Goal: Register for event/course

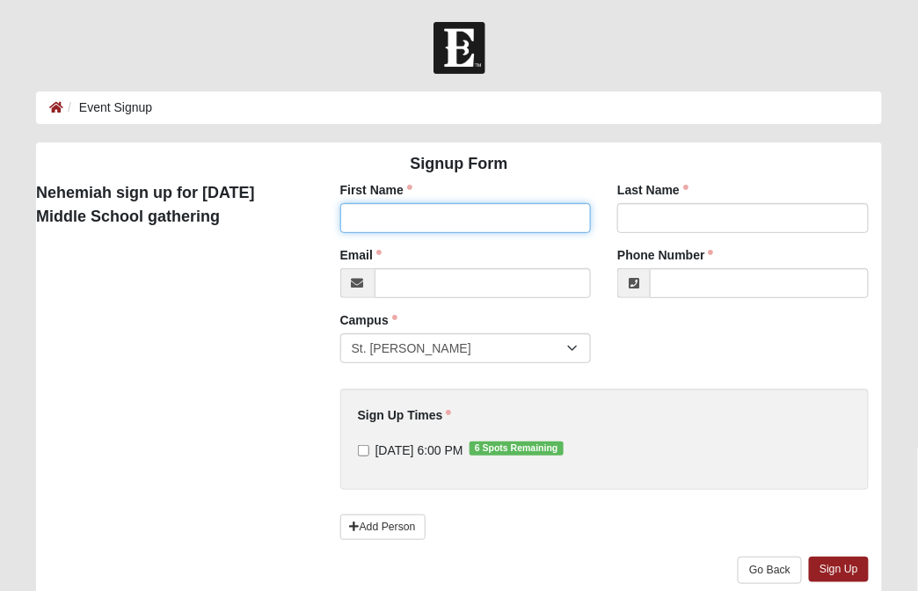
click at [413, 218] on input "First Name" at bounding box center [466, 218] width 252 height 30
type input "Mike"
type input "Minter"
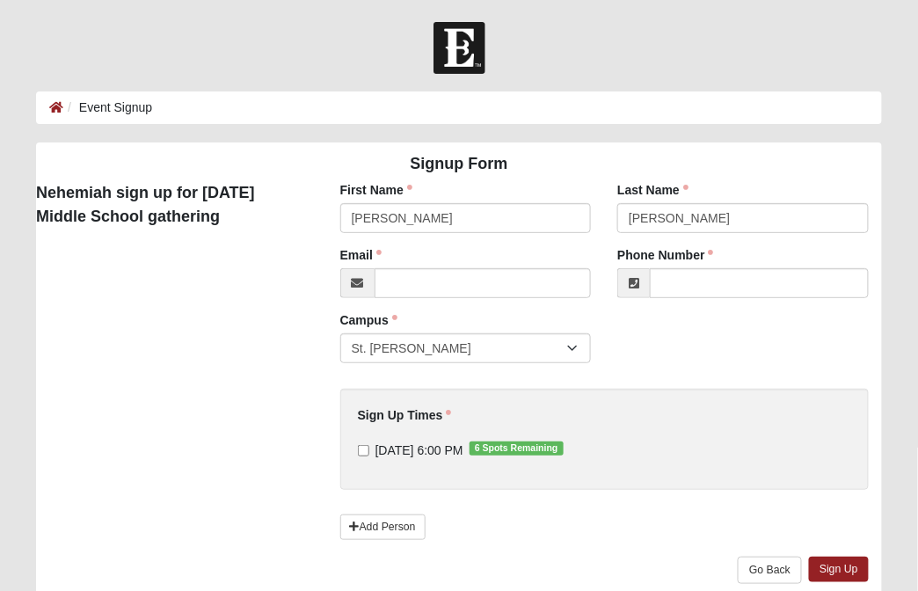
type input "mminter@mastercraftbuildergroup.com"
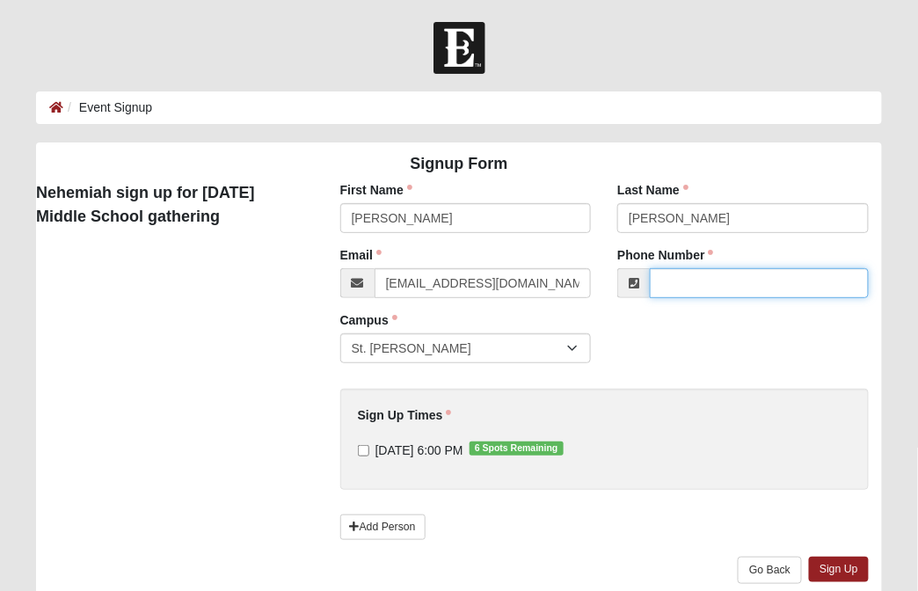
click at [695, 289] on input "Phone Number" at bounding box center [759, 283] width 219 height 30
type input "(904) 415-3190"
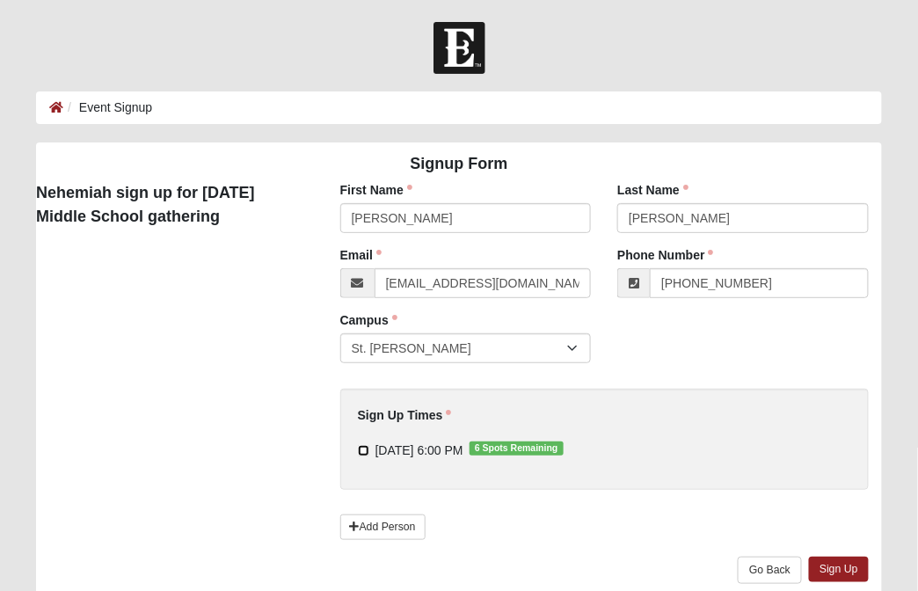
click at [361, 449] on input "10/1/2025 6:00 PM 6 Spots Remaining" at bounding box center [363, 450] width 11 height 11
checkbox input "true"
click at [841, 573] on link "Sign Up" at bounding box center [839, 570] width 60 height 26
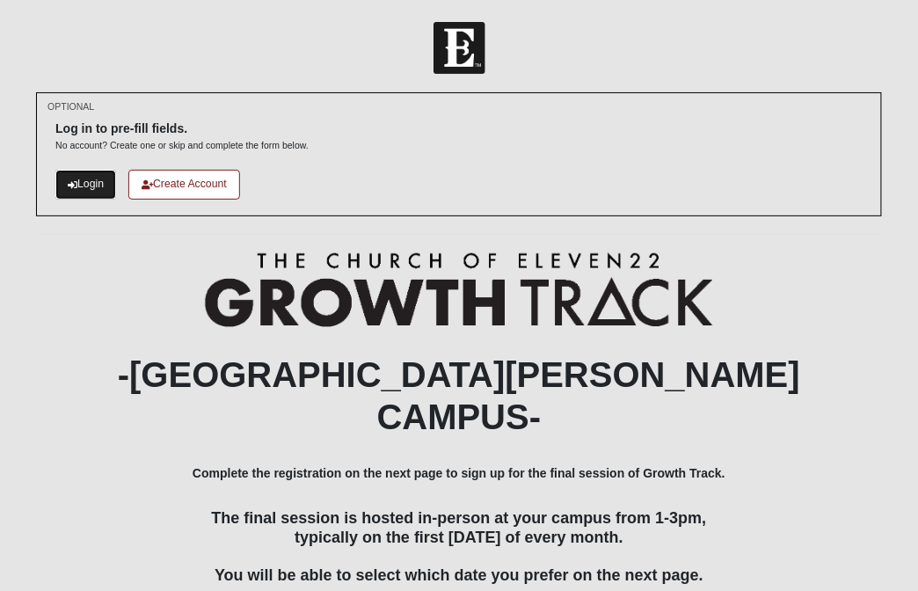
click at [95, 179] on link "Login" at bounding box center [85, 184] width 61 height 29
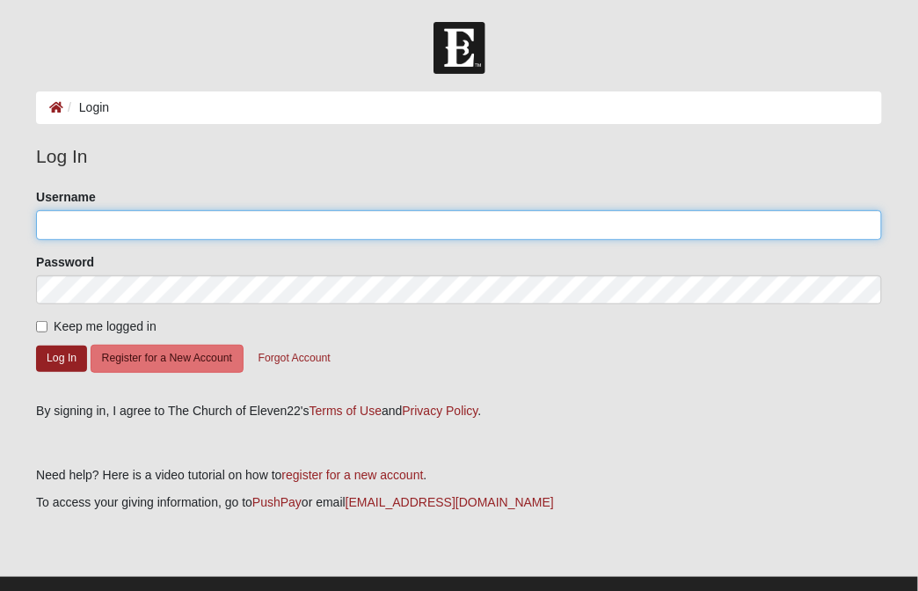
click at [105, 220] on input "Username" at bounding box center [459, 225] width 846 height 30
type input "mminter@mastercraftbuildergroup.com"
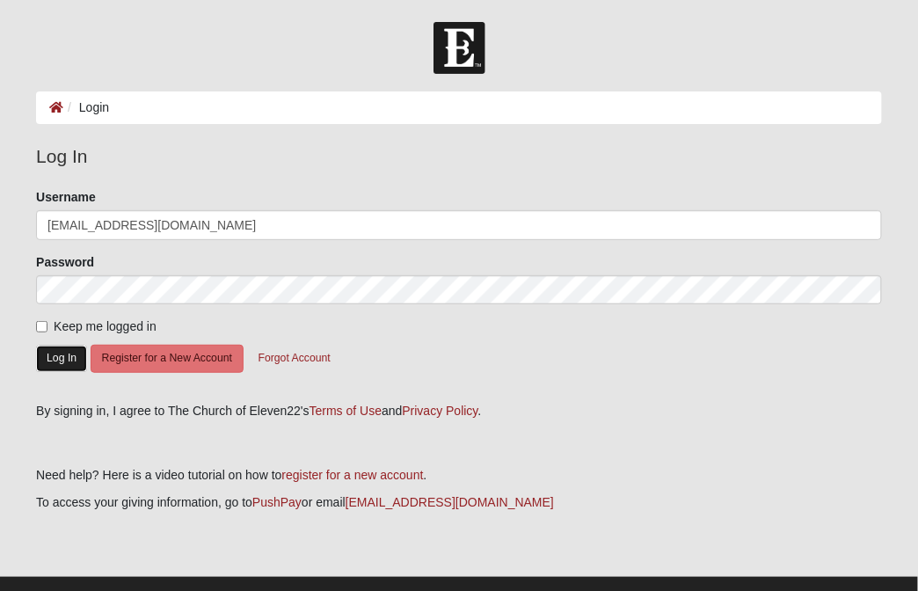
click at [74, 361] on button "Log In" at bounding box center [61, 359] width 51 height 26
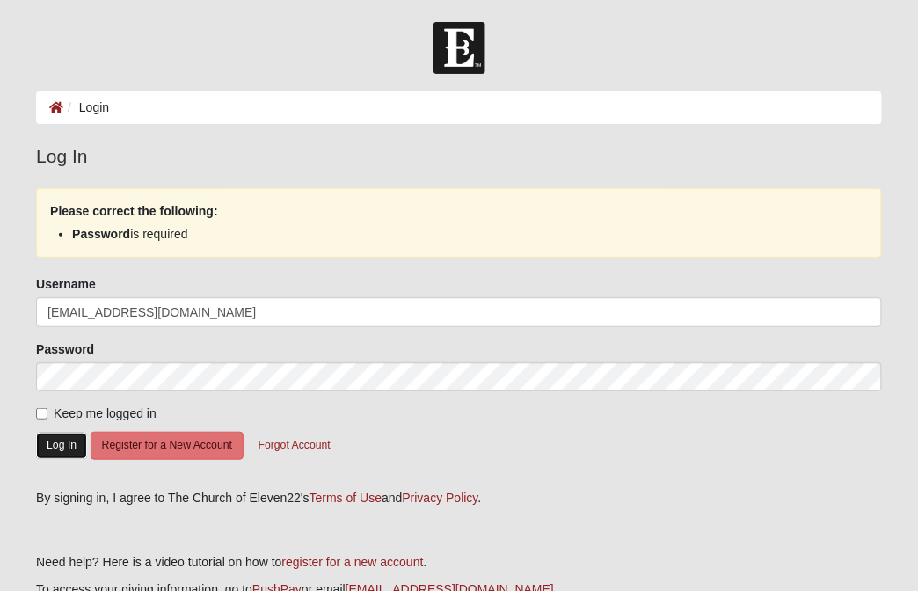
click at [55, 449] on button "Log In" at bounding box center [61, 446] width 51 height 26
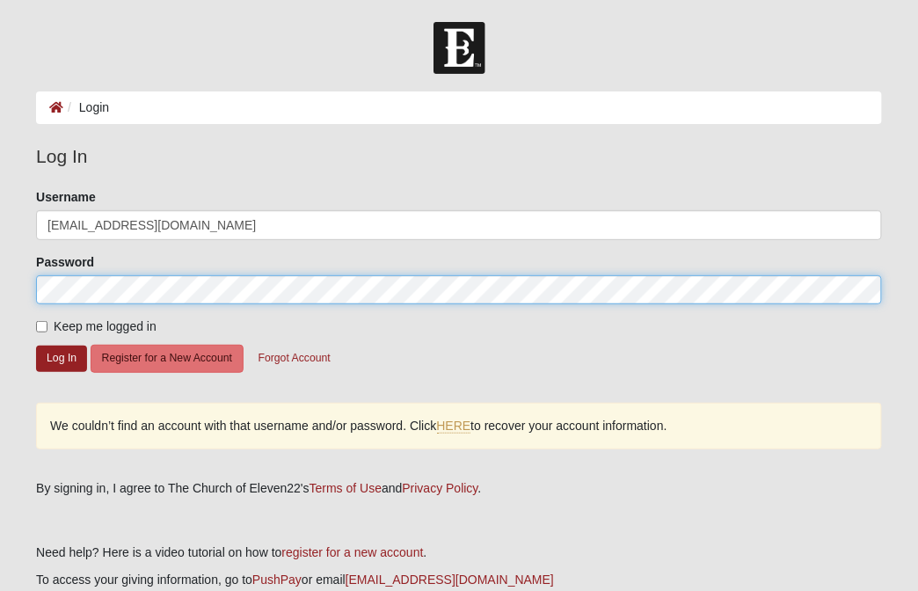
click at [7, 290] on form "Log In Login Login Error Log In Please correct the following: Username mminter@…" at bounding box center [459, 360] width 918 height 677
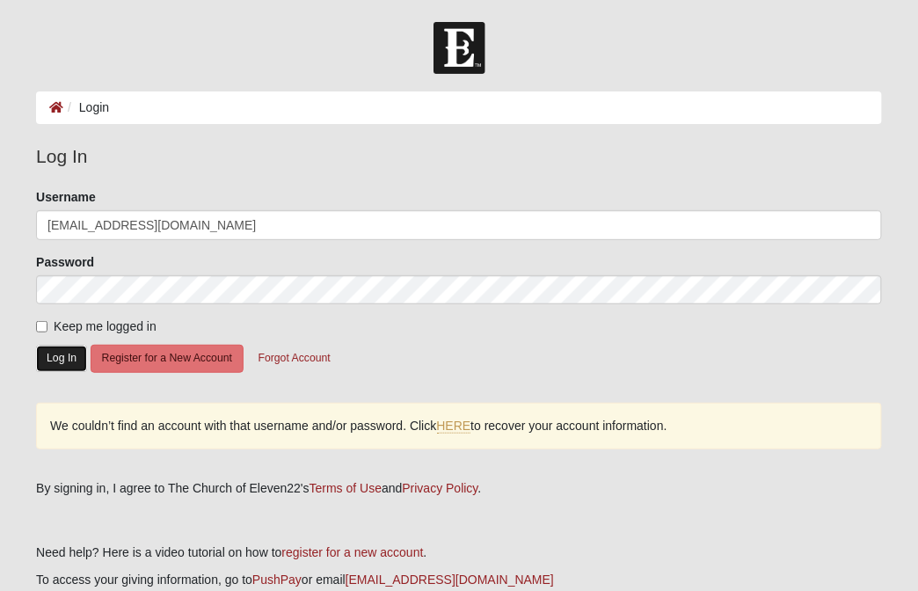
click at [76, 359] on button "Log In" at bounding box center [61, 359] width 51 height 26
click at [461, 427] on link "HERE" at bounding box center [454, 426] width 34 height 15
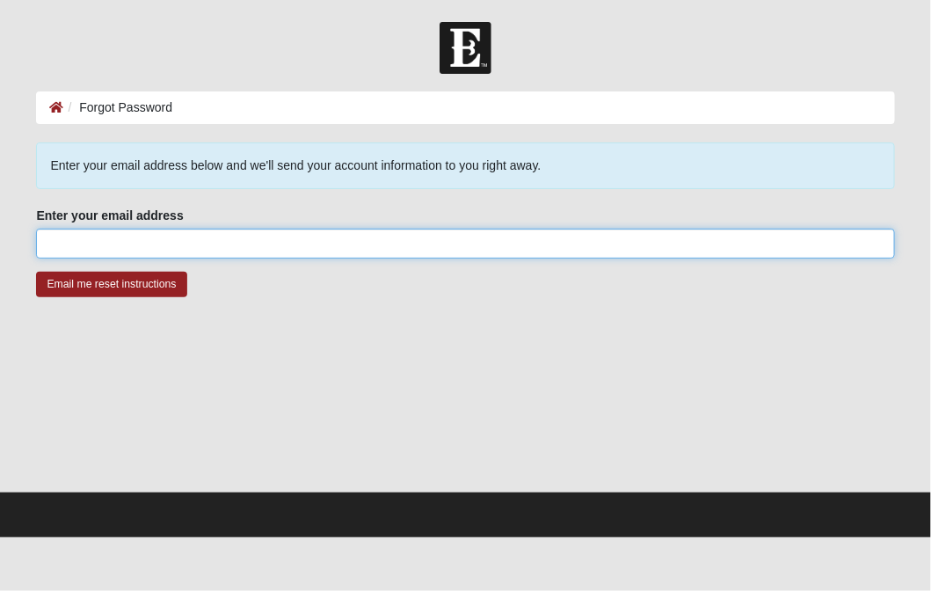
click at [117, 247] on input "Enter your email address" at bounding box center [465, 244] width 858 height 30
type input "mminter@mastercraftbuildergroup.com"
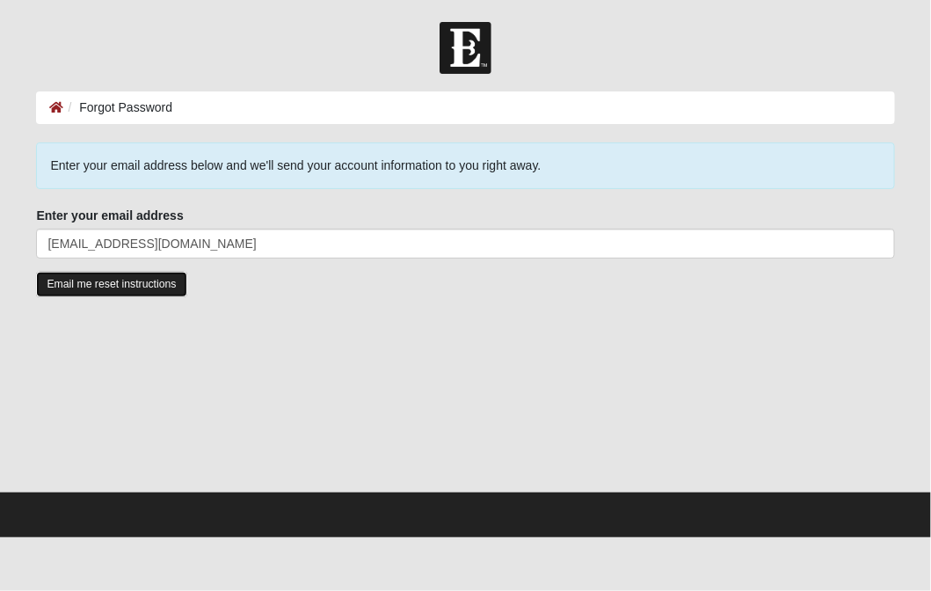
click at [135, 287] on input "Email me reset instructions" at bounding box center [111, 285] width 150 height 26
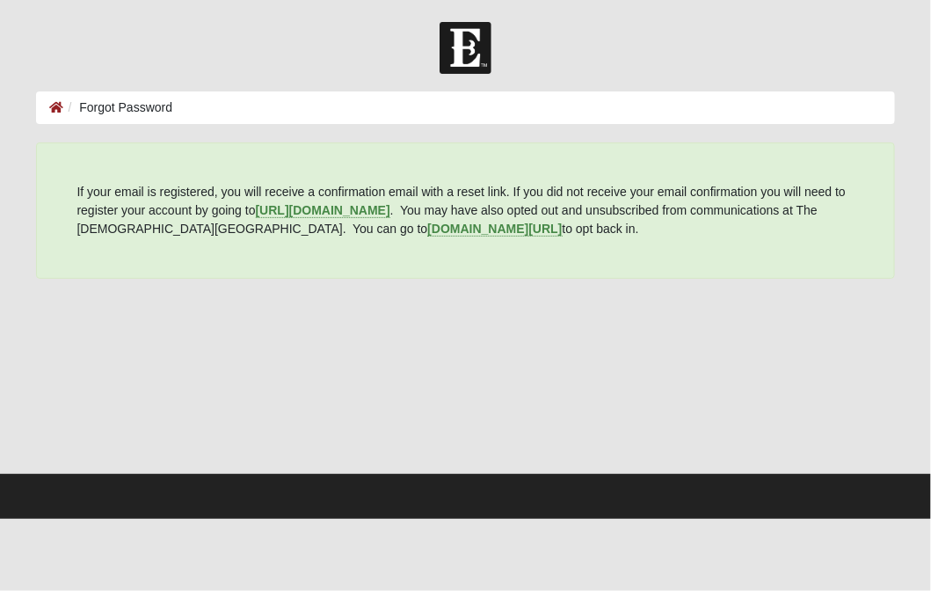
click at [135, 286] on div "If your email is registered, you will receive a confirmation email with a reset…" at bounding box center [465, 307] width 858 height 330
click at [758, 444] on div at bounding box center [465, 384] width 858 height 176
click at [171, 237] on p "If your email is registered, you will receive a confirmation email with a reset…" at bounding box center [466, 210] width 778 height 55
click at [55, 113] on icon at bounding box center [56, 107] width 14 height 12
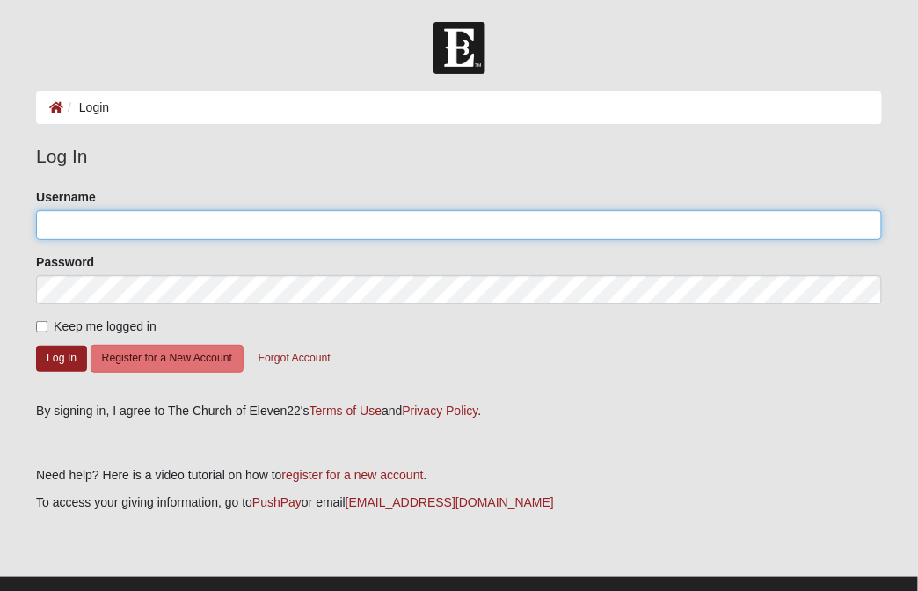
click at [132, 216] on input "Username" at bounding box center [459, 225] width 846 height 30
click at [214, 227] on input "mikeminter78@comcast.net" at bounding box center [459, 225] width 846 height 30
drag, startPoint x: 214, startPoint y: 225, endPoint x: 121, endPoint y: 210, distance: 94.4
click at [121, 210] on input "mikeminter78@comcast.net" at bounding box center [459, 225] width 846 height 30
type input "mikeminter78"
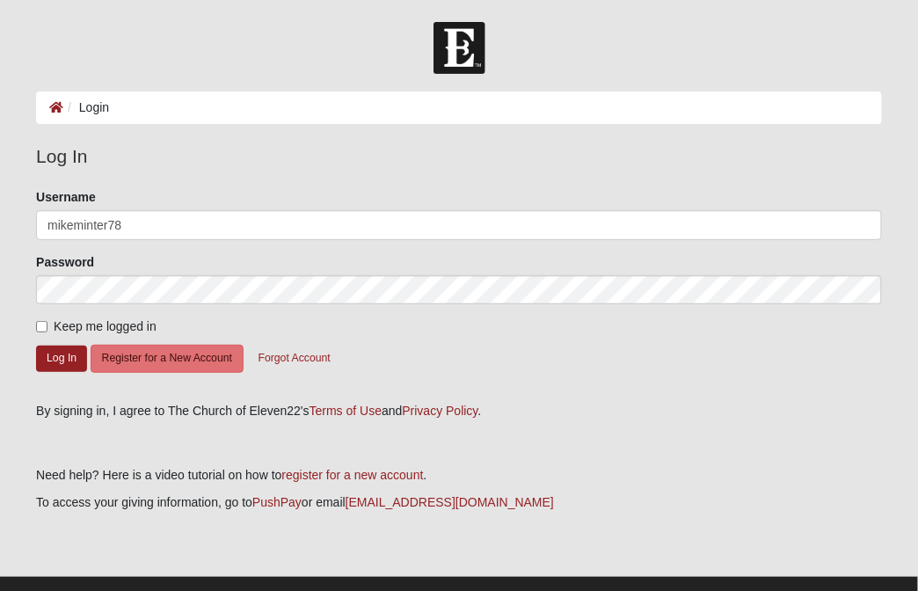
click at [402, 272] on div "Password" at bounding box center [459, 279] width 846 height 52
click at [55, 352] on button "Log In" at bounding box center [61, 359] width 51 height 26
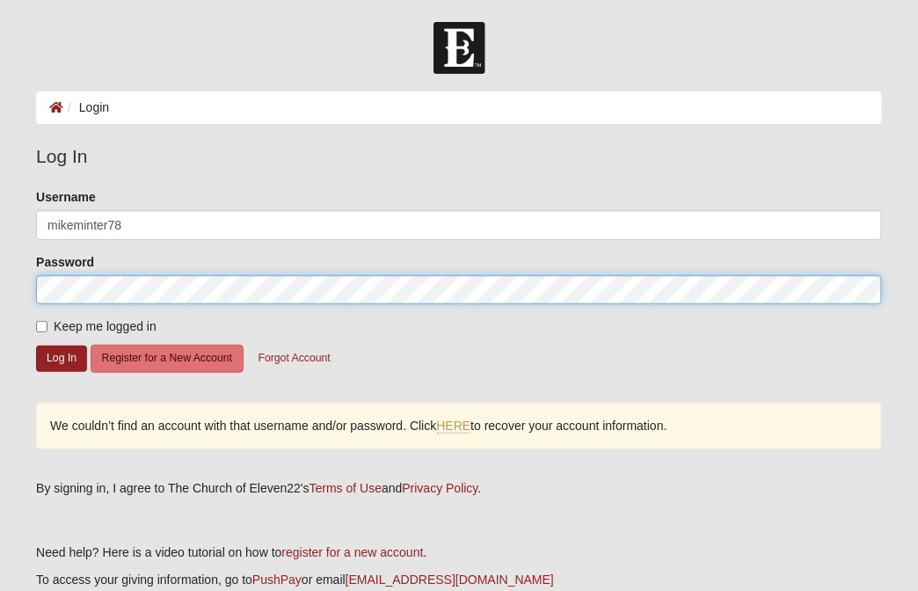
click at [0, 265] on html "Log In Login Login Error Log In Please correct the following: Username mikemint…" at bounding box center [459, 349] width 918 height 699
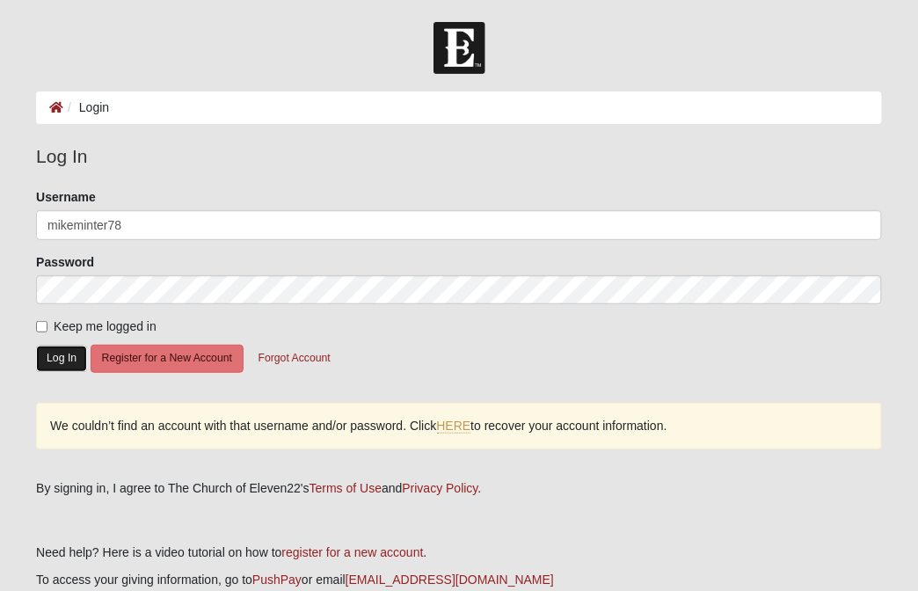
click at [64, 361] on button "Log In" at bounding box center [61, 359] width 51 height 26
click at [303, 360] on button "Forgot Account" at bounding box center [294, 358] width 95 height 27
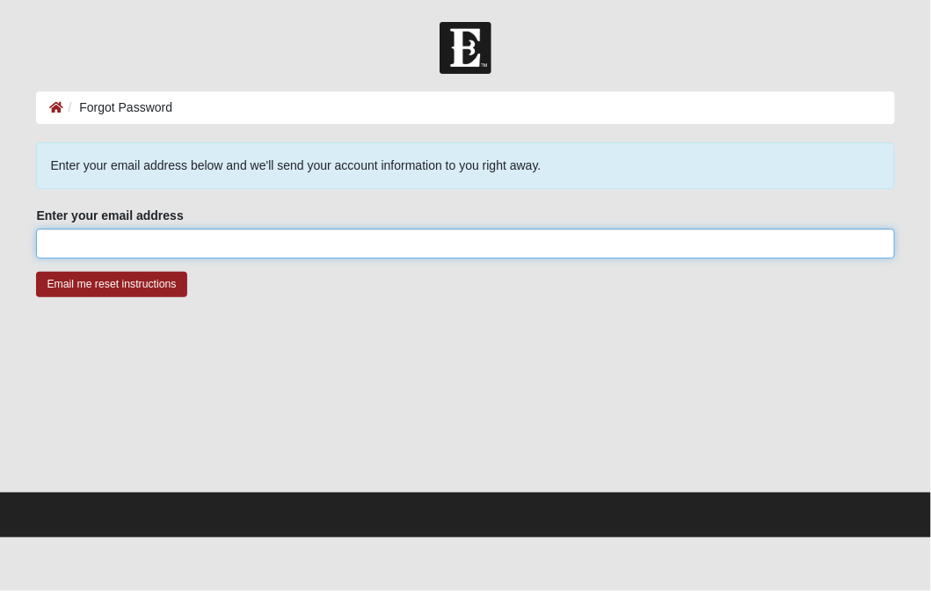
click at [122, 247] on input "Enter your email address" at bounding box center [465, 244] width 858 height 30
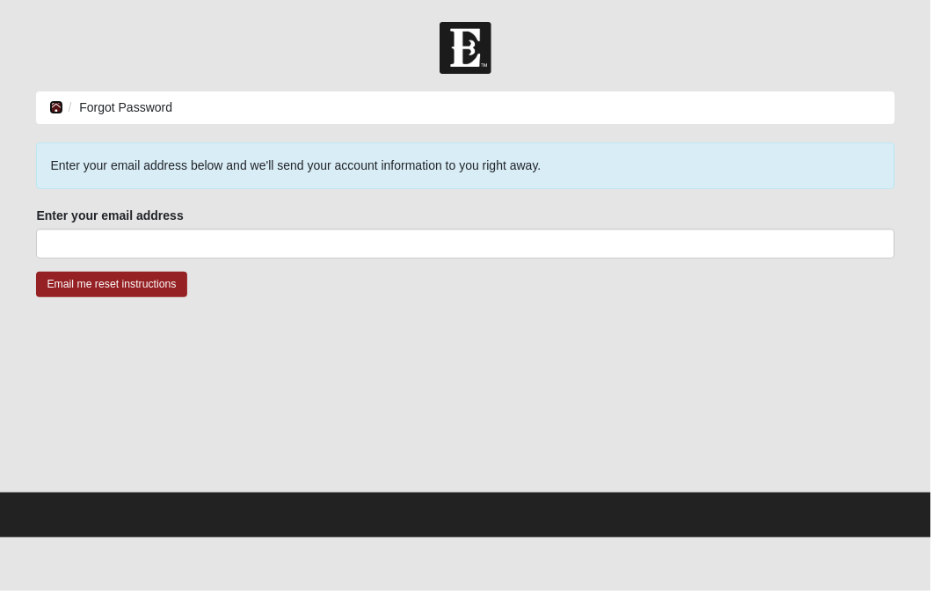
click at [62, 102] on icon at bounding box center [56, 107] width 14 height 12
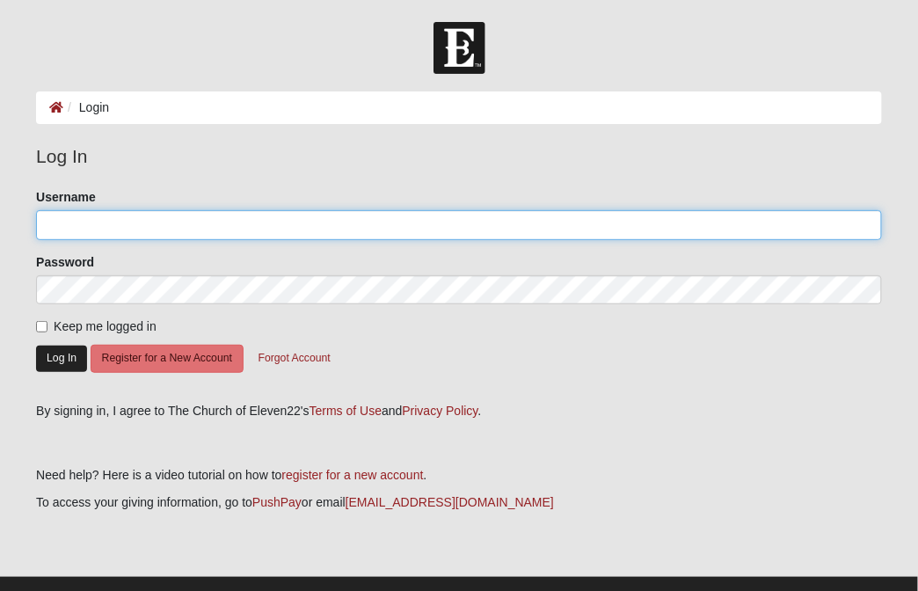
type input "mikeminter78"
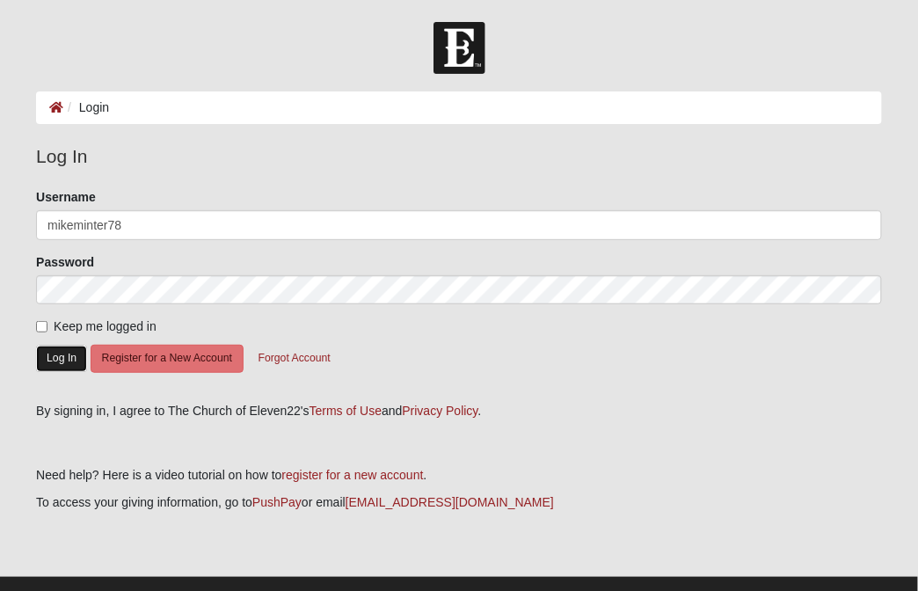
click at [73, 363] on button "Log In" at bounding box center [61, 359] width 51 height 26
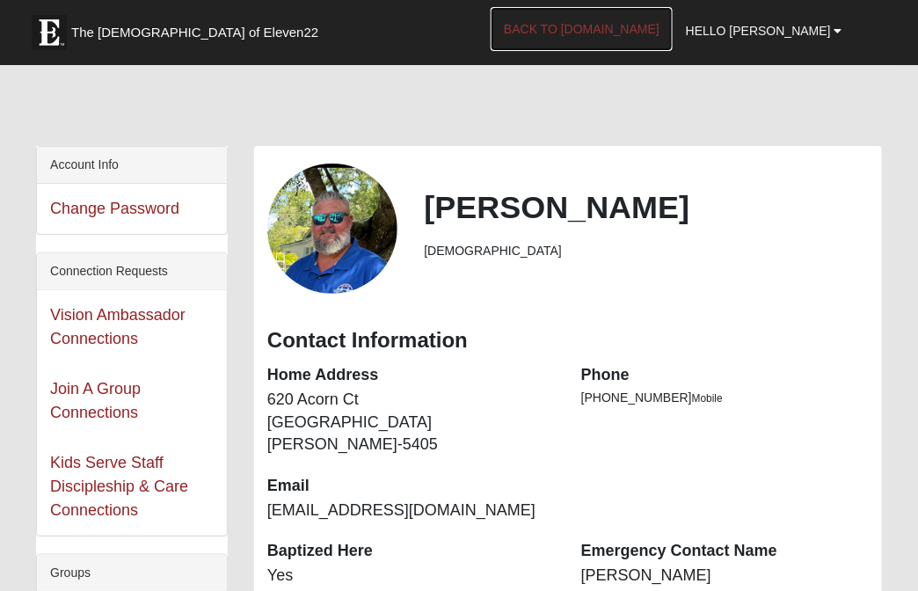
click at [673, 28] on link "Back to COE22.com" at bounding box center [582, 29] width 182 height 44
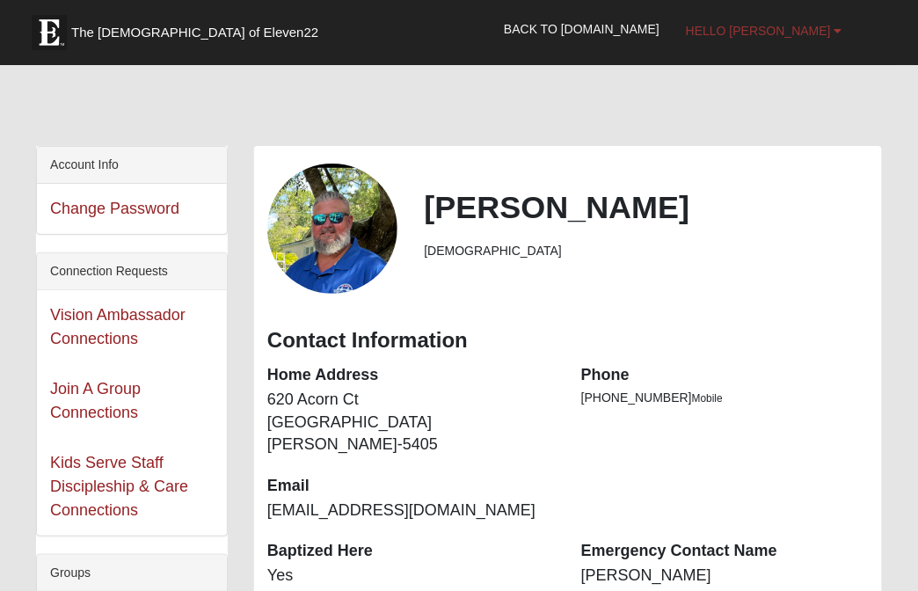
click at [796, 36] on span "Hello [PERSON_NAME]" at bounding box center [758, 31] width 145 height 14
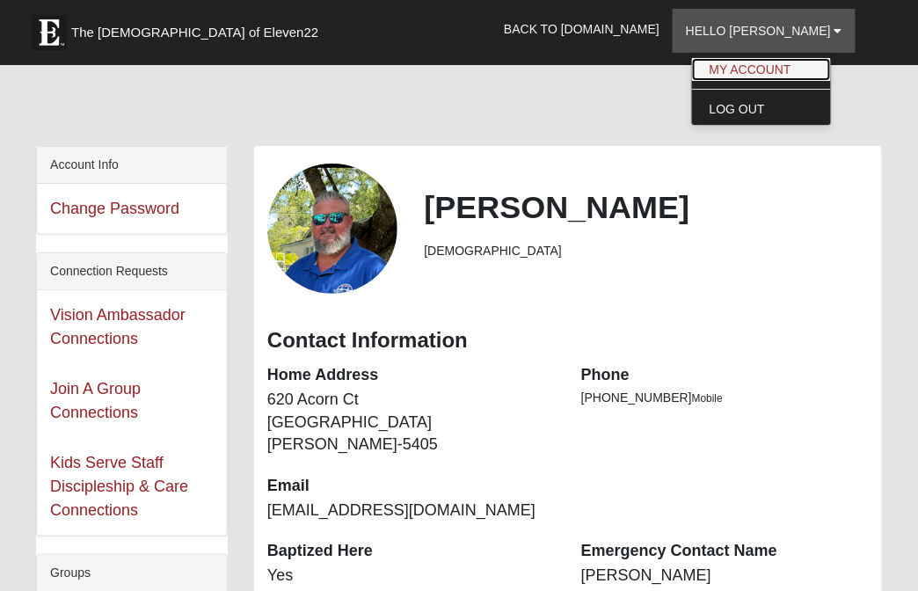
click at [780, 72] on link "My Account" at bounding box center [761, 69] width 139 height 23
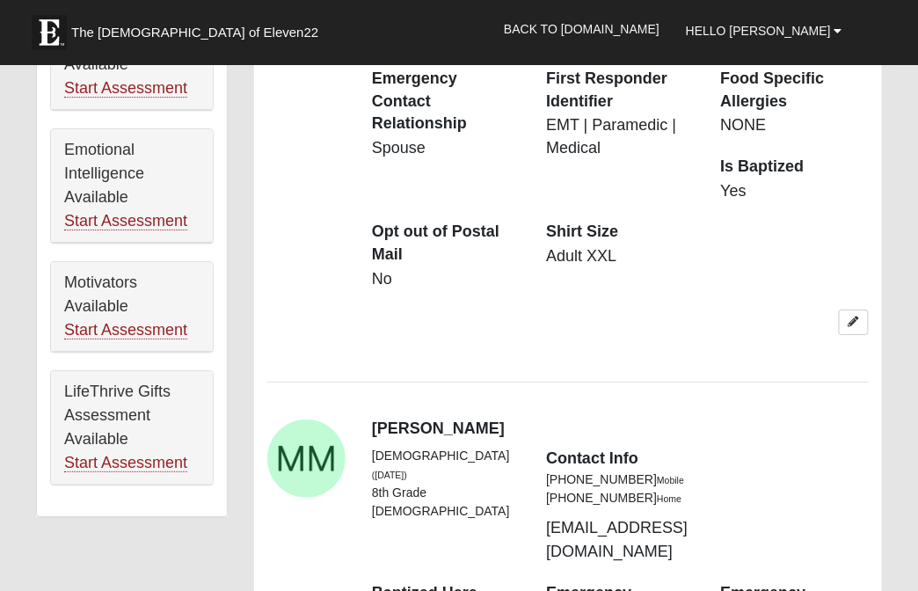
scroll to position [1583, 0]
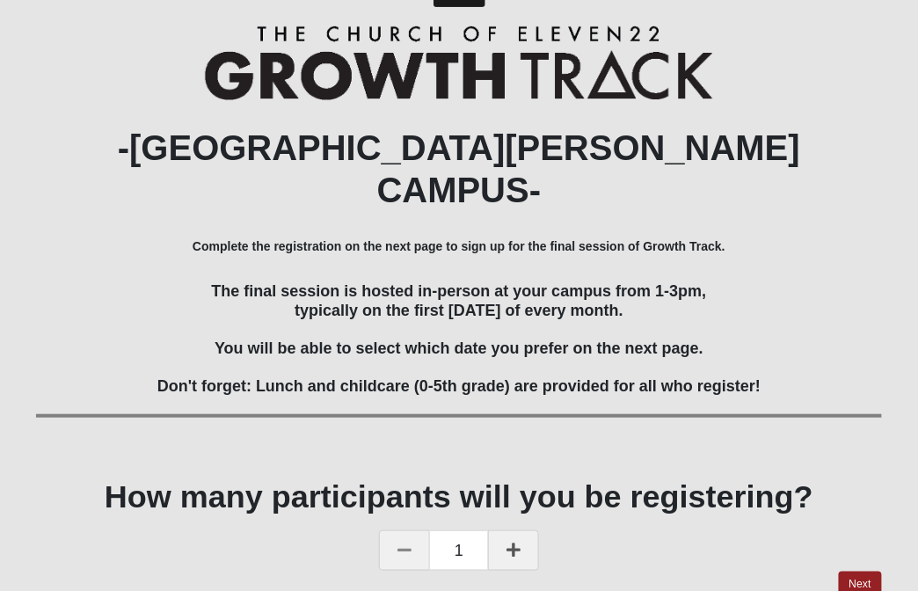
scroll to position [96, 0]
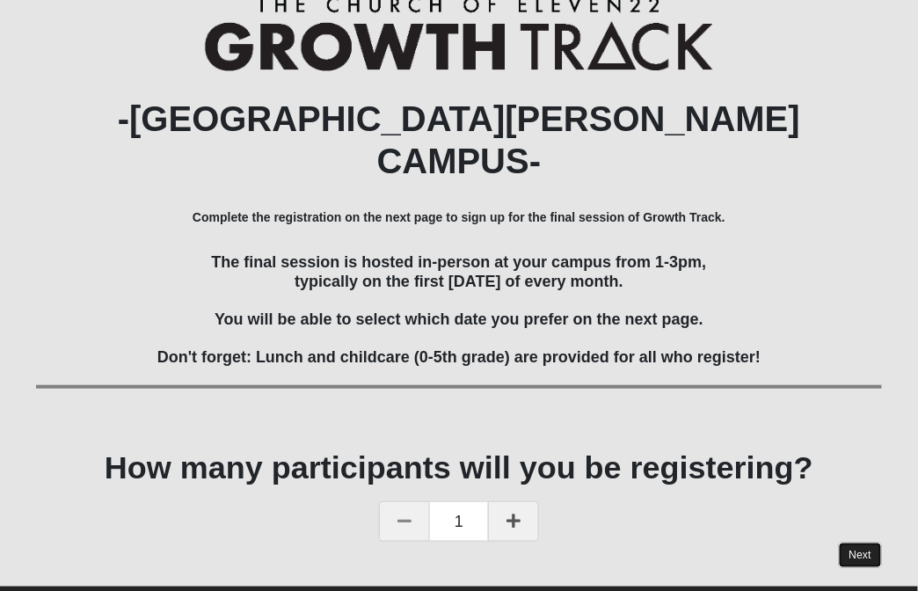
click at [850, 543] on link "Next" at bounding box center [860, 556] width 43 height 26
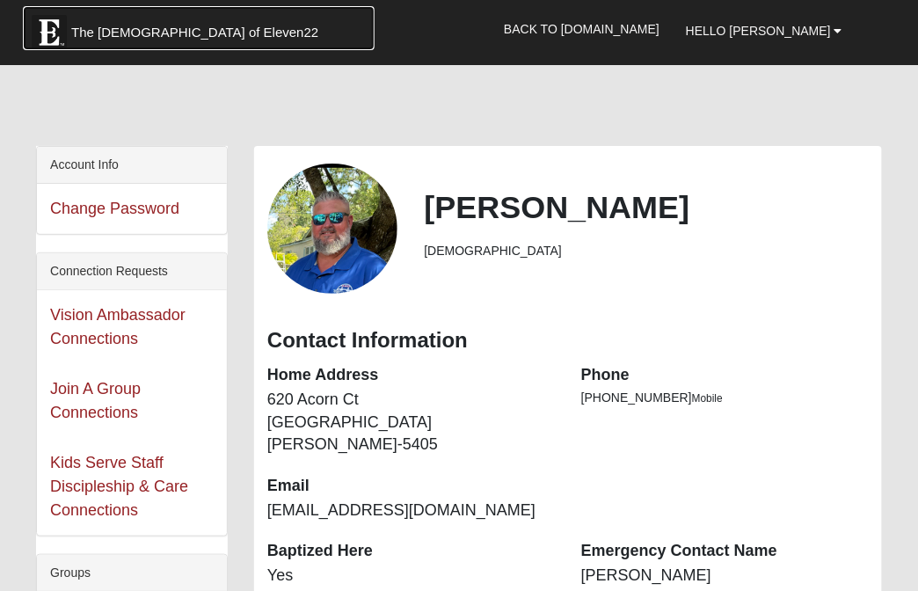
click at [134, 31] on span "The [DEMOGRAPHIC_DATA] of Eleven22" at bounding box center [194, 33] width 247 height 18
